Goal: Transaction & Acquisition: Purchase product/service

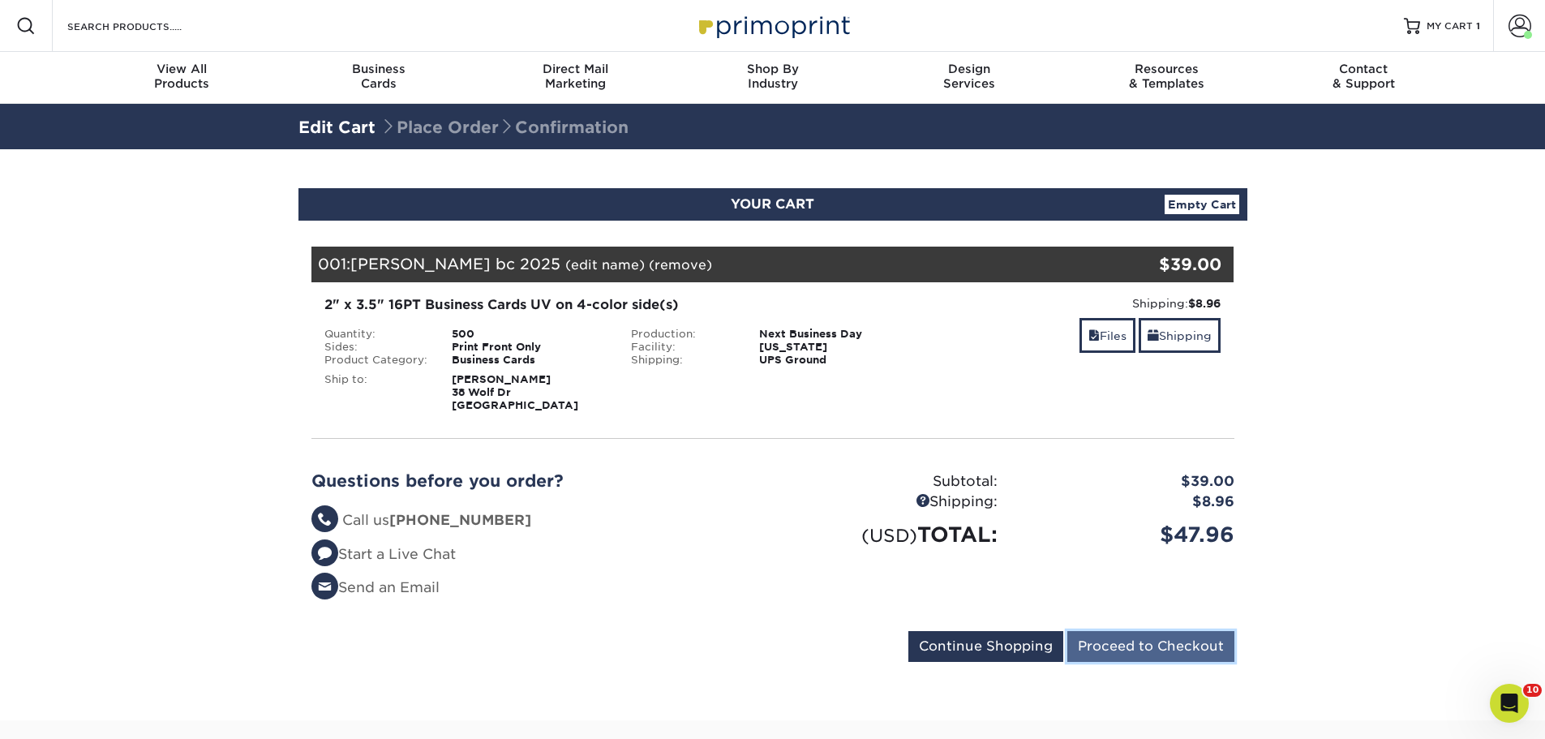
click at [1140, 646] on input "Proceed to Checkout" at bounding box center [1150, 646] width 167 height 31
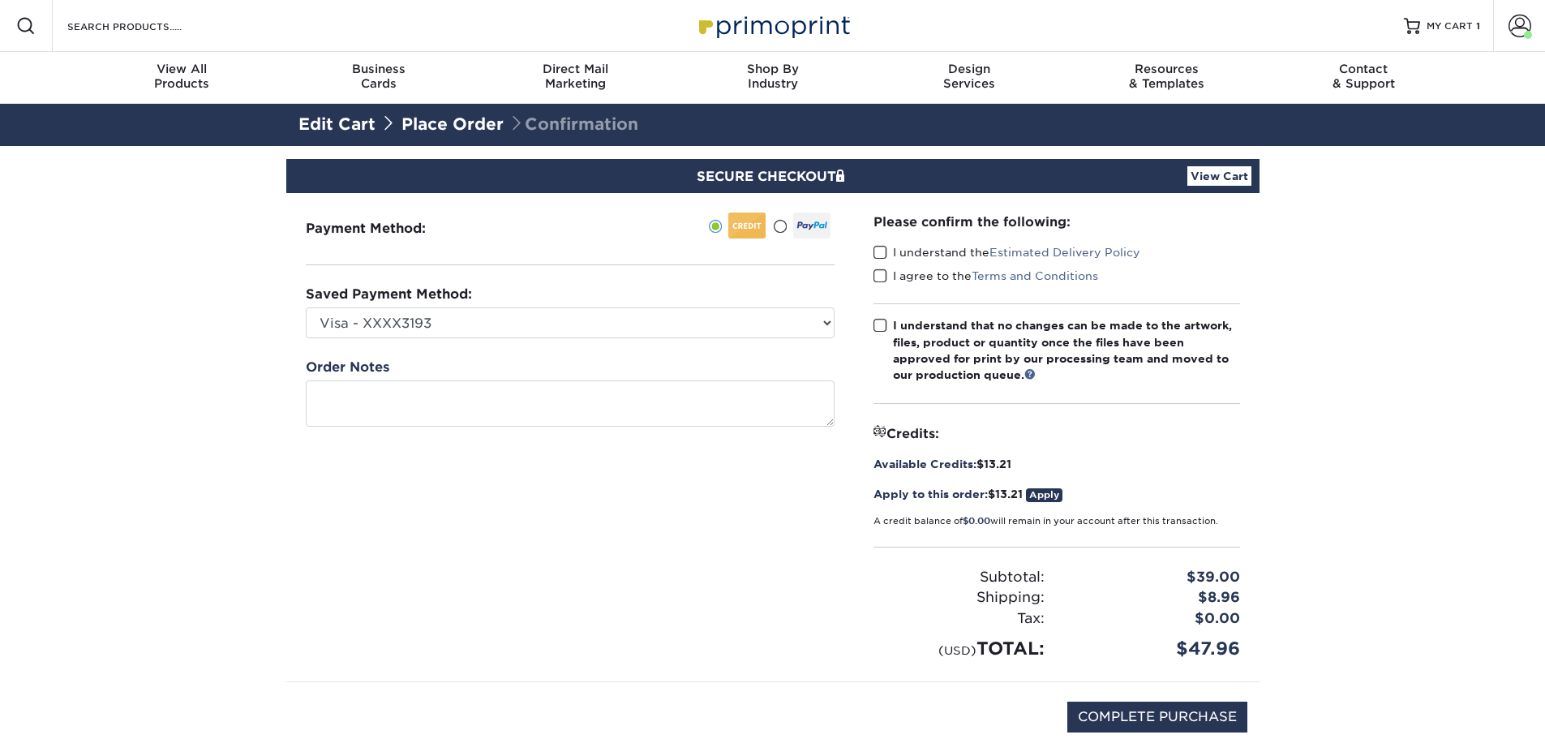
click at [879, 256] on span at bounding box center [881, 252] width 14 height 15
click at [0, 0] on input "I understand the Estimated Delivery Policy" at bounding box center [0, 0] width 0 height 0
click at [885, 273] on span at bounding box center [881, 275] width 14 height 15
click at [0, 0] on input "I agree to the Terms and Conditions" at bounding box center [0, 0] width 0 height 0
click at [884, 317] on label "I understand that no changes can be made to the artwork, files, product or quan…" at bounding box center [1057, 350] width 367 height 67
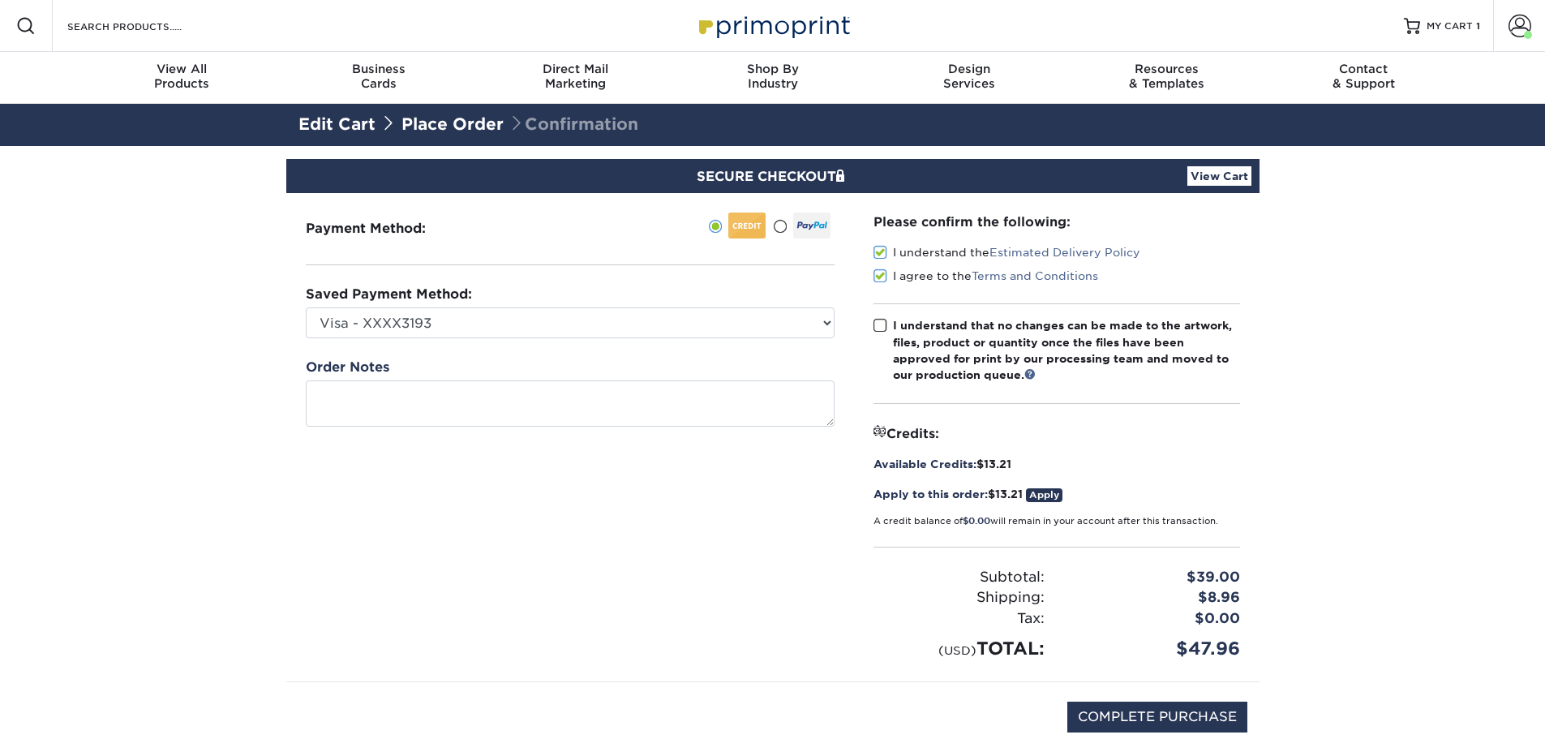
click at [0, 0] on input "I understand that no changes can be made to the artwork, files, product or quan…" at bounding box center [0, 0] width 0 height 0
click at [883, 328] on span at bounding box center [881, 325] width 14 height 15
click at [0, 0] on input "I understand that no changes can be made to the artwork, files, product or quan…" at bounding box center [0, 0] width 0 height 0
click at [887, 330] on label "I understand that no changes can be made to the artwork, files, product or quan…" at bounding box center [1057, 350] width 367 height 67
click at [0, 0] on input "I understand that no changes can be made to the artwork, files, product or quan…" at bounding box center [0, 0] width 0 height 0
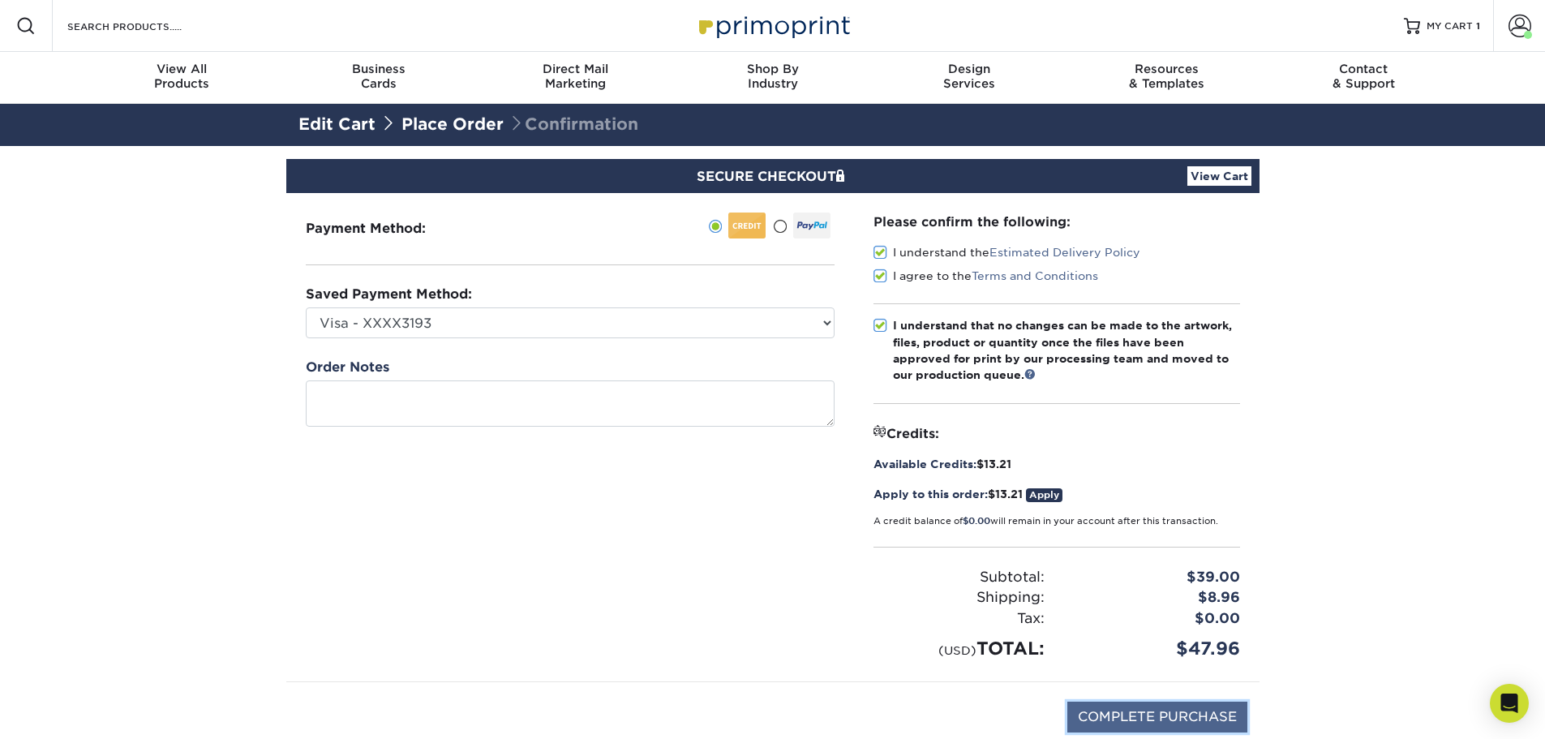
click at [1192, 723] on input "COMPLETE PURCHASE" at bounding box center [1157, 717] width 180 height 31
type input "PROCESSING, PLEASE WAIT..."
